Goal: Check status: Check status

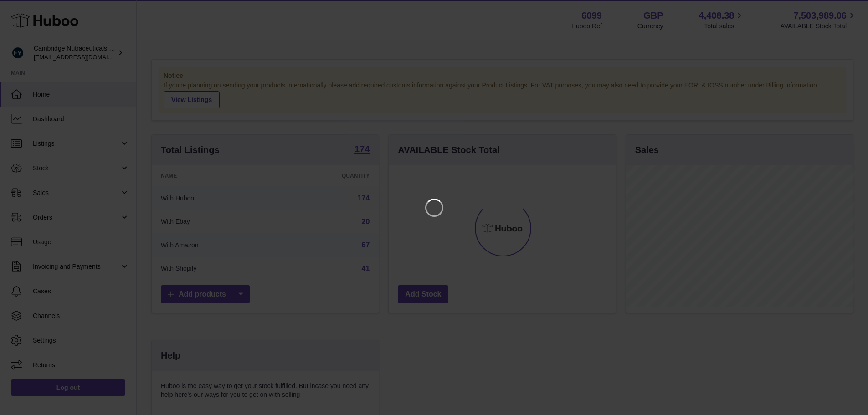
scroll to position [142, 230]
click at [849, 8] on icon "Close" at bounding box center [851, 8] width 11 height 11
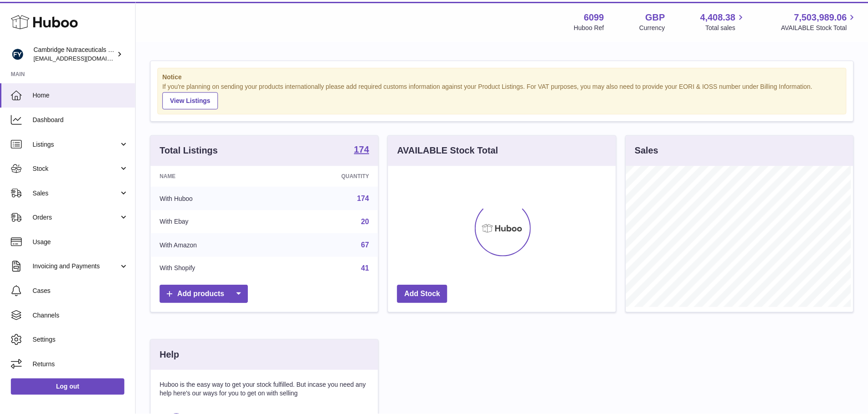
scroll to position [455663, 455578]
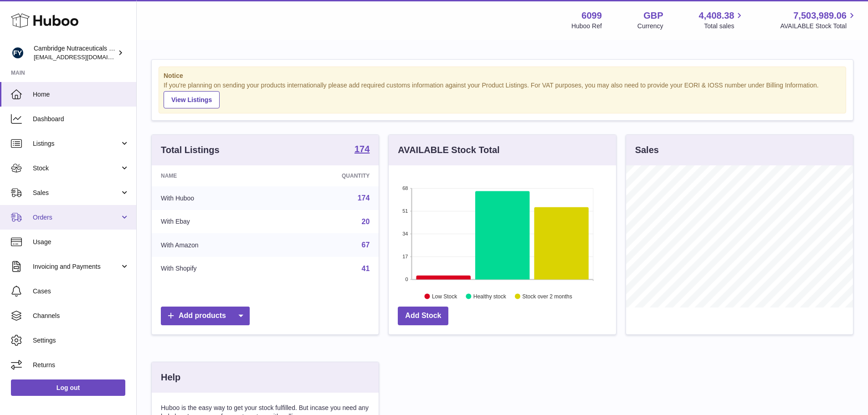
click at [59, 220] on span "Orders" at bounding box center [76, 217] width 87 height 9
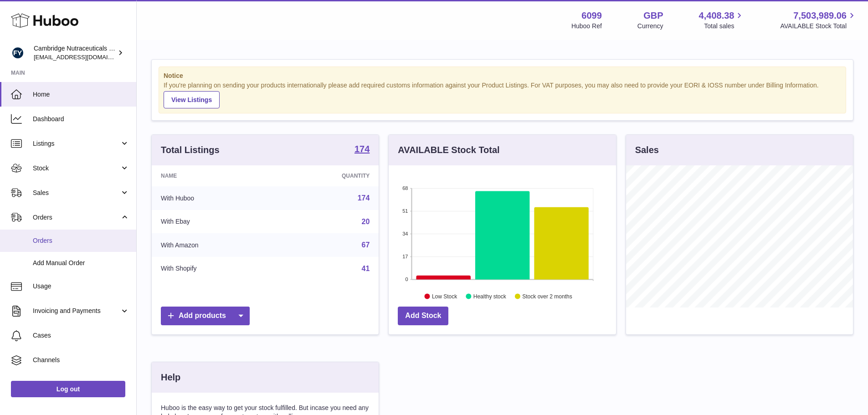
click at [77, 245] on span "Orders" at bounding box center [81, 241] width 97 height 9
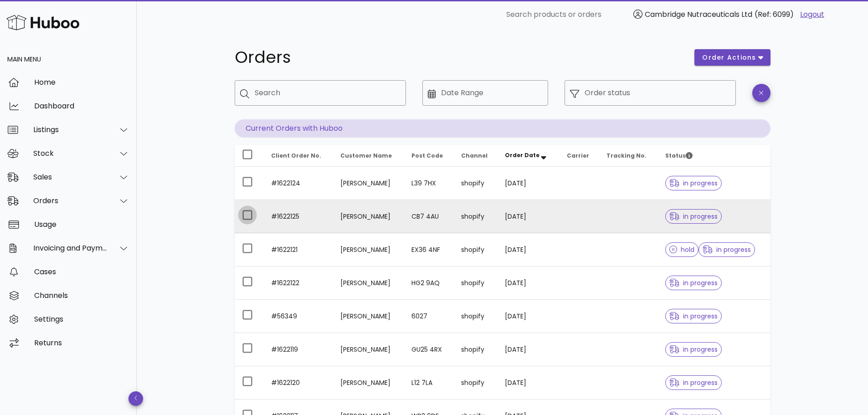
click at [246, 215] on div at bounding box center [247, 214] width 15 height 15
click at [469, 216] on td "shopify" at bounding box center [476, 216] width 44 height 33
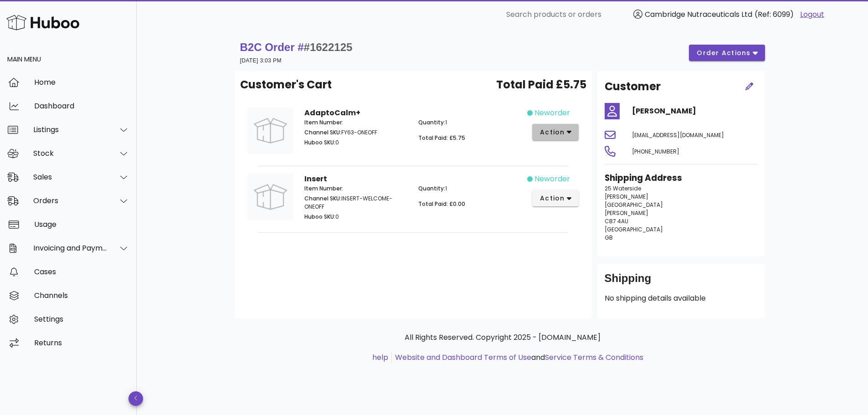
click at [570, 134] on icon "button" at bounding box center [569, 132] width 5 height 8
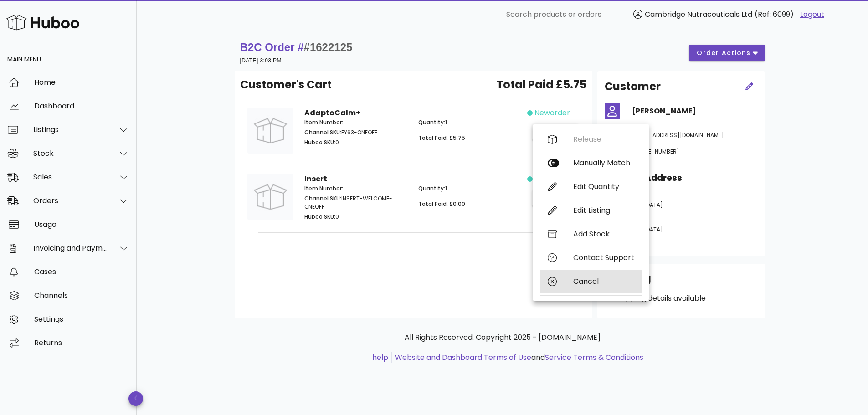
click at [608, 282] on div "Cancel" at bounding box center [603, 281] width 61 height 9
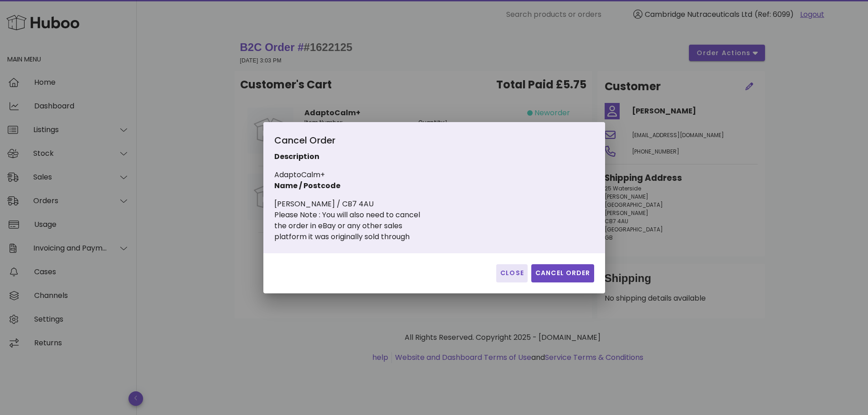
click at [511, 273] on span "Close" at bounding box center [512, 273] width 24 height 10
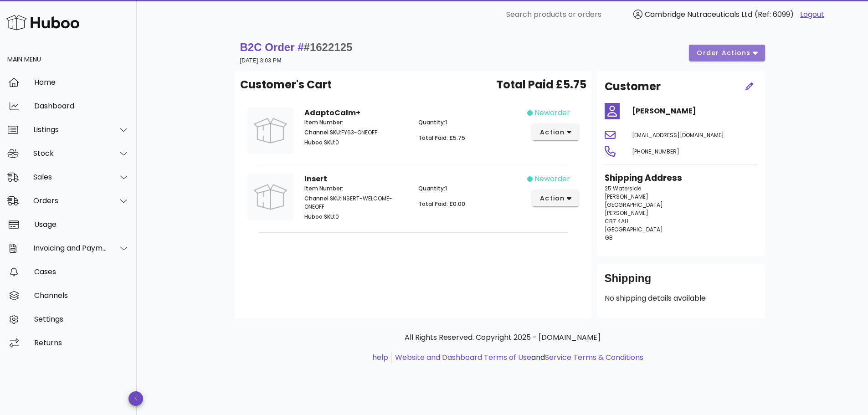
click at [731, 57] on span "order actions" at bounding box center [723, 53] width 55 height 10
click at [735, 83] on div "Cancel" at bounding box center [746, 83] width 28 height 9
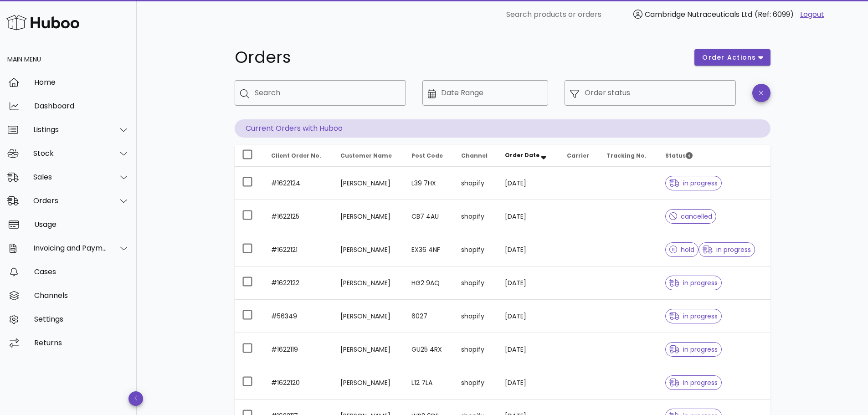
click at [202, 216] on div "Orders order actions ​ Search ​ Date Range ​ Order status Current Orders with H…" at bounding box center [503, 314] width 732 height 571
click at [312, 96] on input "Search" at bounding box center [327, 93] width 144 height 15
type input "*********"
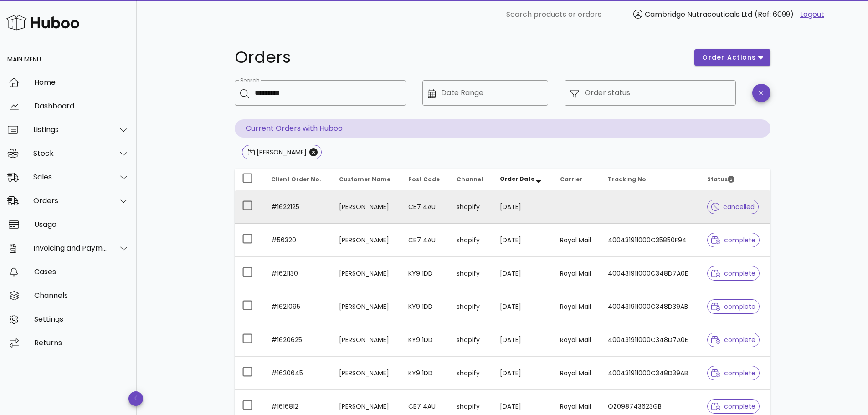
click at [368, 211] on td "[PERSON_NAME]" at bounding box center [366, 207] width 69 height 33
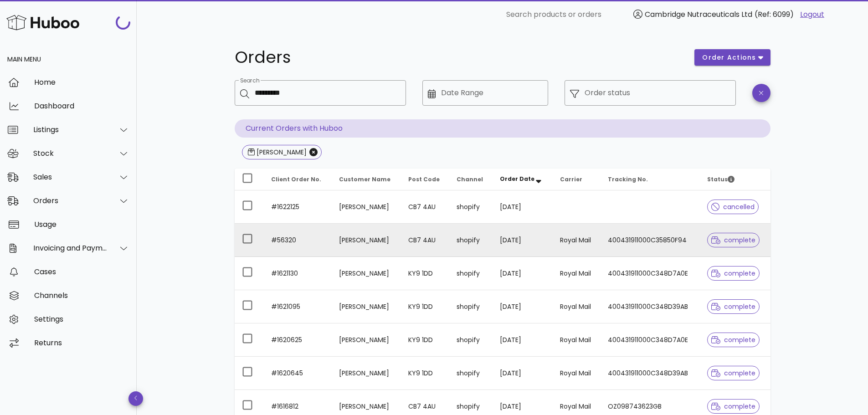
click at [393, 248] on td "[PERSON_NAME]" at bounding box center [366, 240] width 69 height 33
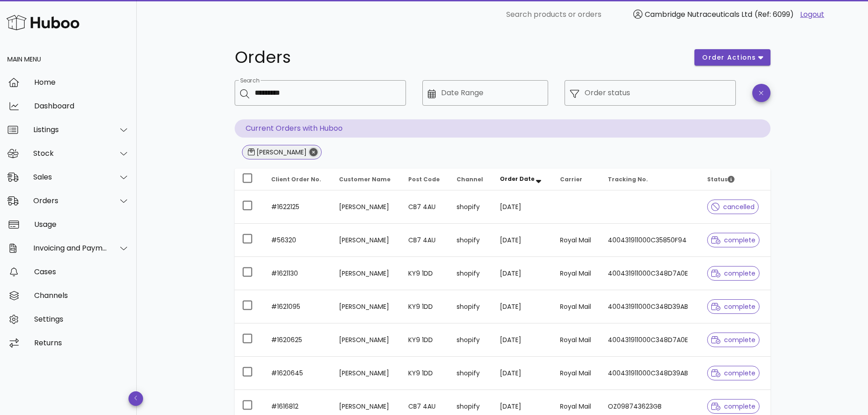
click at [309, 150] on icon "Close" at bounding box center [313, 152] width 8 height 8
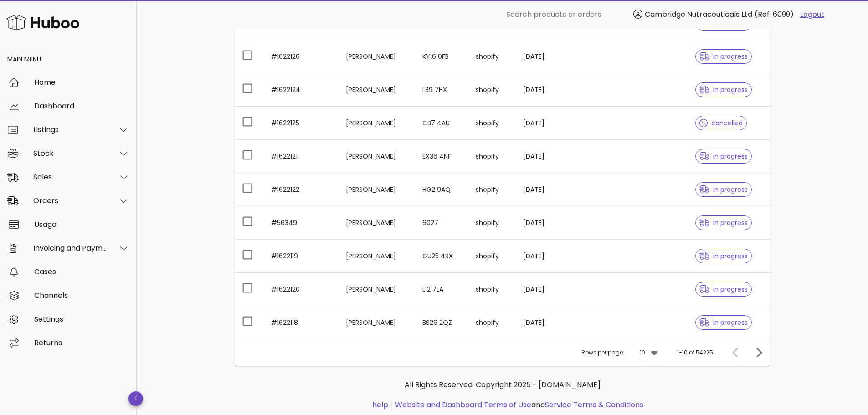
scroll to position [185, 0]
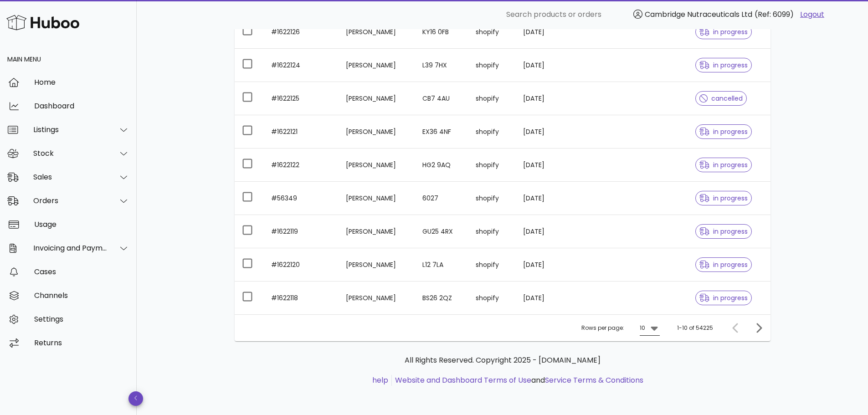
click at [655, 333] on icon at bounding box center [654, 328] width 11 height 11
click at [656, 382] on div "50" at bounding box center [653, 379] width 9 height 9
